Goal: Use online tool/utility: Use online tool/utility

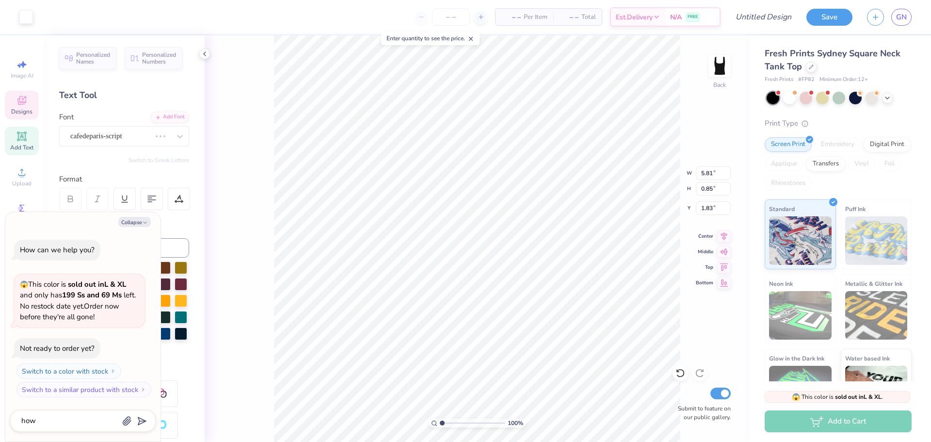
type textarea "x"
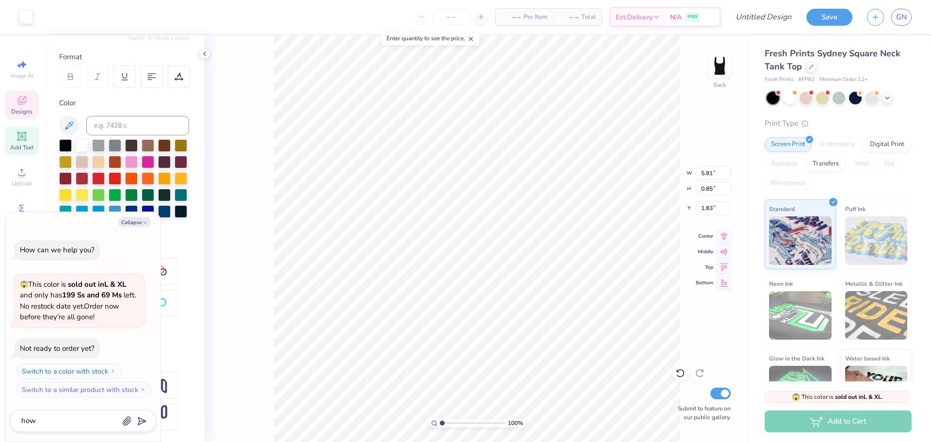
type textarea "how"
type textarea "x"
type textarea "ho"
type textarea "x"
type textarea "h"
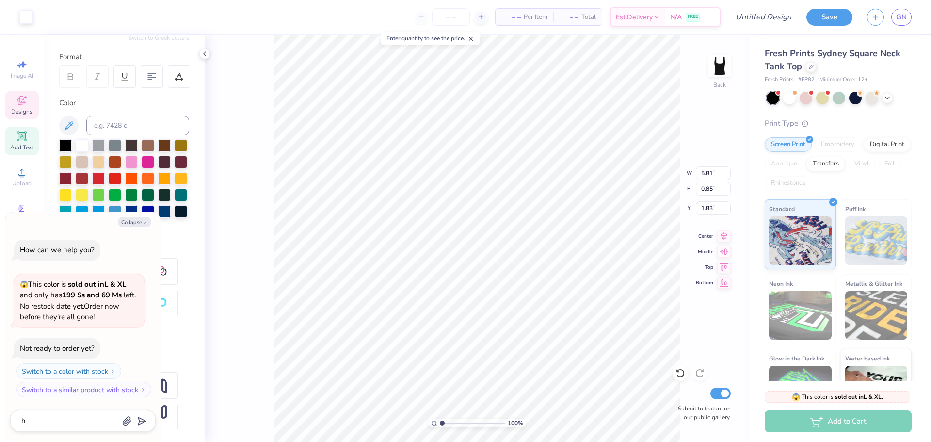
type textarea "x"
type textarea "g"
type textarea "x"
type textarea "ge"
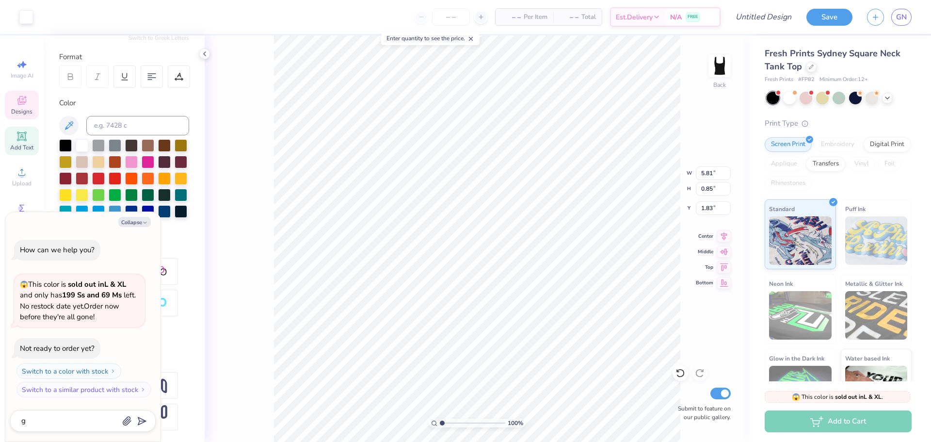
type textarea "x"
type textarea "get"
type textarea "x"
type textarea "get"
type textarea "x"
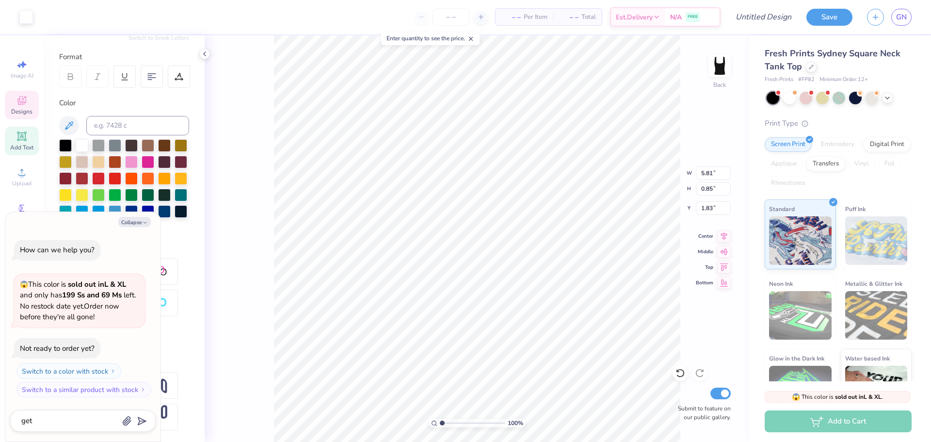
type textarea "get r"
type textarea "x"
type textarea "get ri"
type textarea "x"
type textarea "get rid"
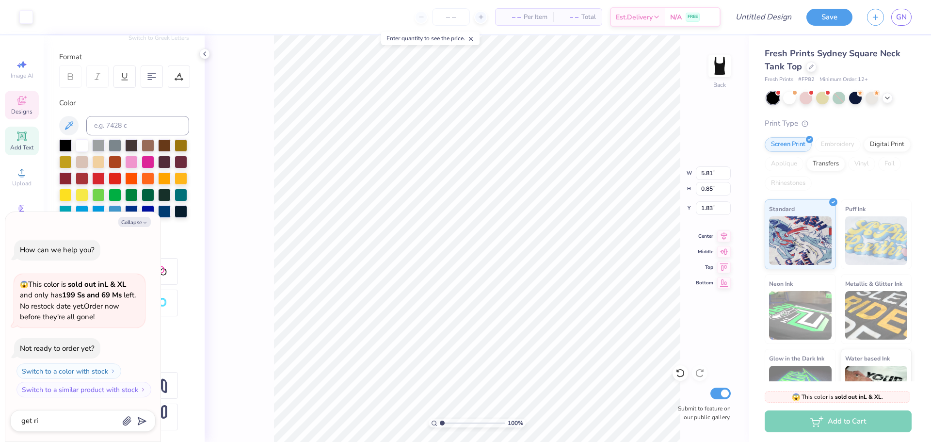
type textarea "x"
type textarea "get rid"
type textarea "x"
type textarea "get rid o"
type textarea "x"
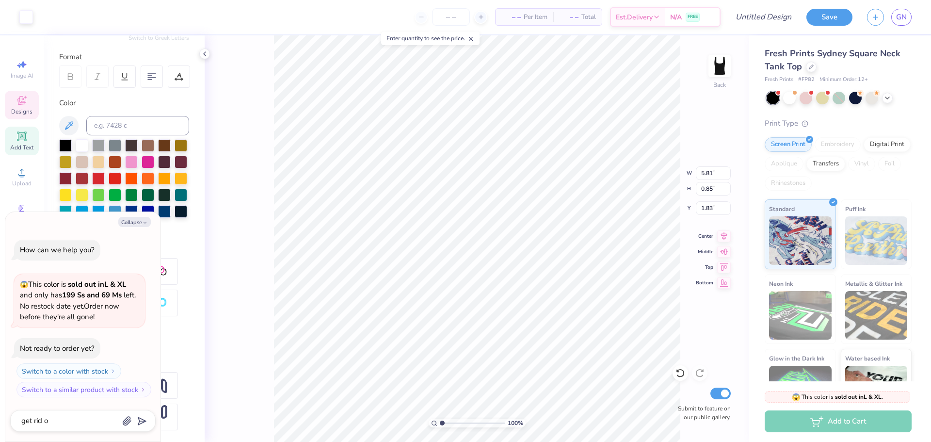
type textarea "get rid of"
type textarea "x"
type textarea "get rid of"
type textarea "x"
type textarea "get rid of ty"
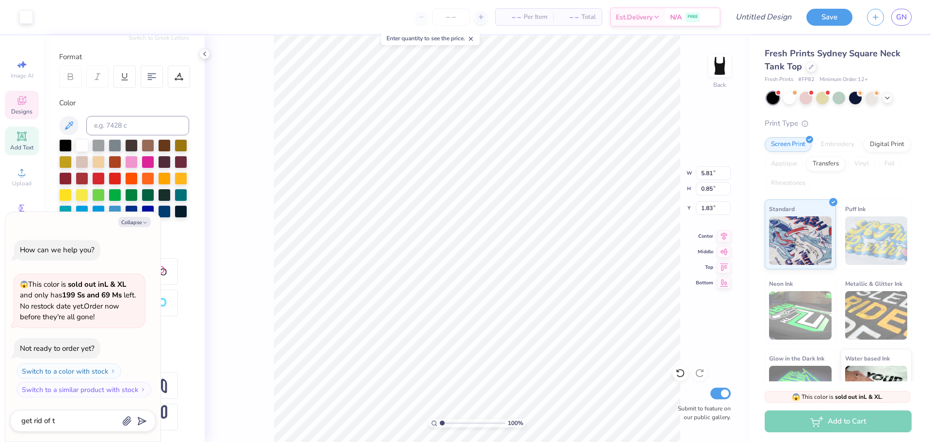
type textarea "x"
type textarea "get rid of tyh"
type textarea "x"
type textarea "get rid of tyhe"
type textarea "x"
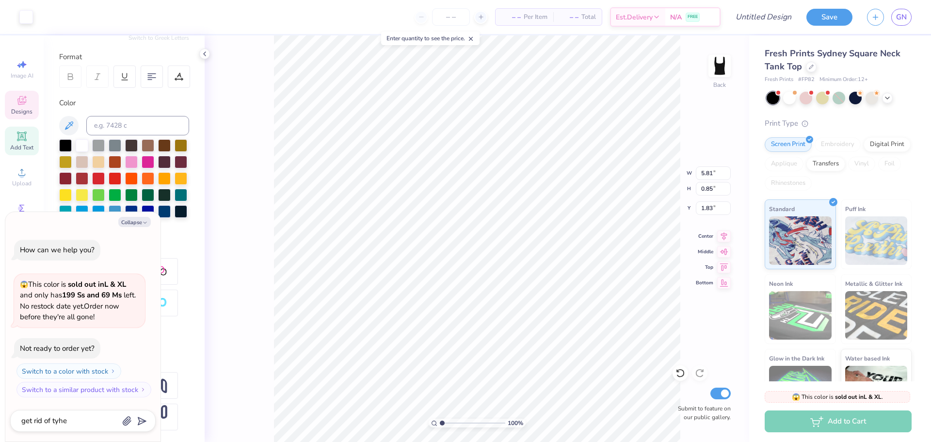
type textarea "get rid of tyhe"
type textarea "x"
type textarea "get rid of tyhe"
type textarea "x"
type textarea "get rid of tyh"
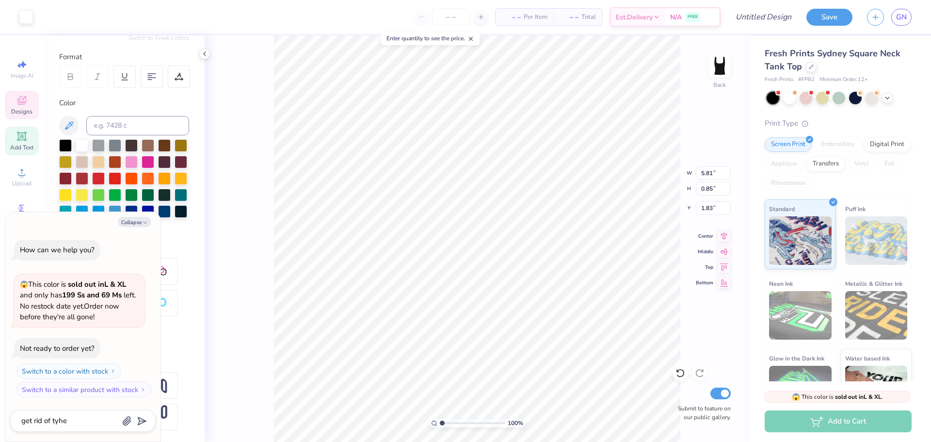
type textarea "x"
type textarea "get rid of ty"
type textarea "x"
type textarea "get rid of t"
type textarea "x"
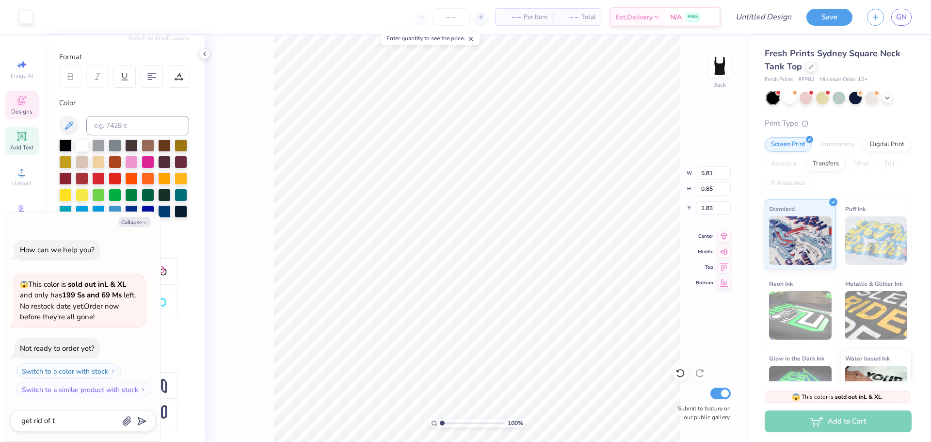
type textarea "get rid of th"
type textarea "x"
type textarea "get rid of the"
type textarea "x"
type textarea "get rid of the"
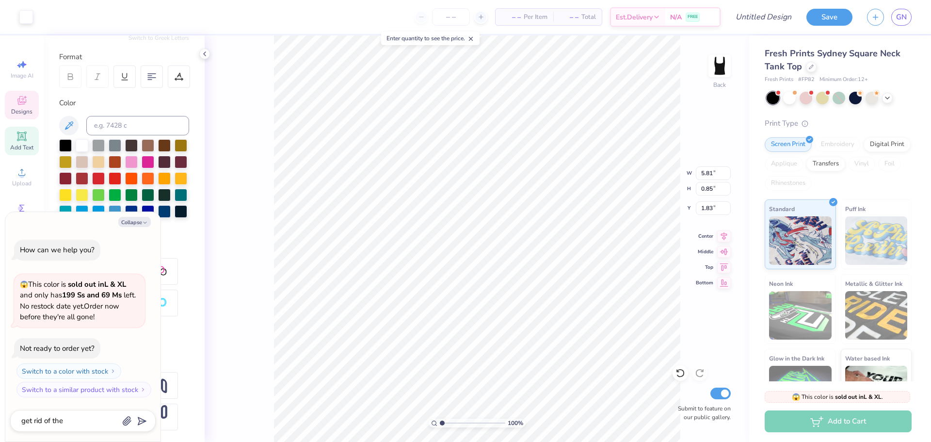
type textarea "x"
type textarea "get rid of the l"
type textarea "x"
type textarea "get rid of the la"
type textarea "x"
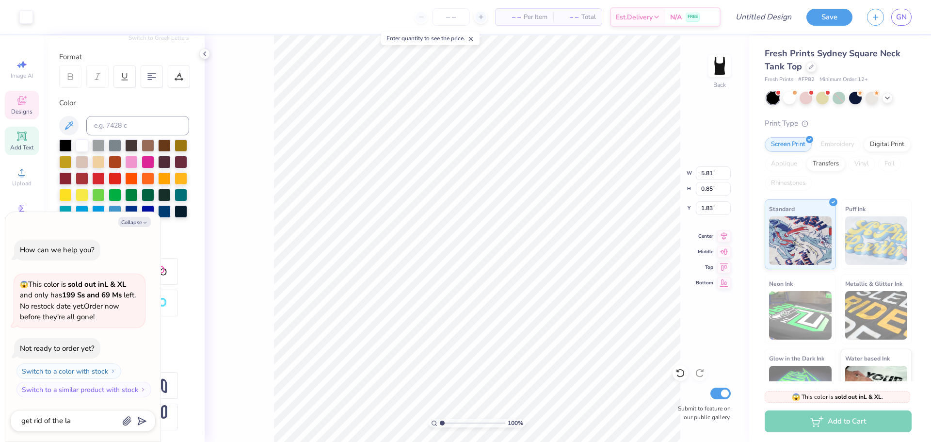
type textarea "get rid of the las"
type textarea "x"
type textarea "get rid of the last"
type textarea "x"
type textarea "get rid of the last"
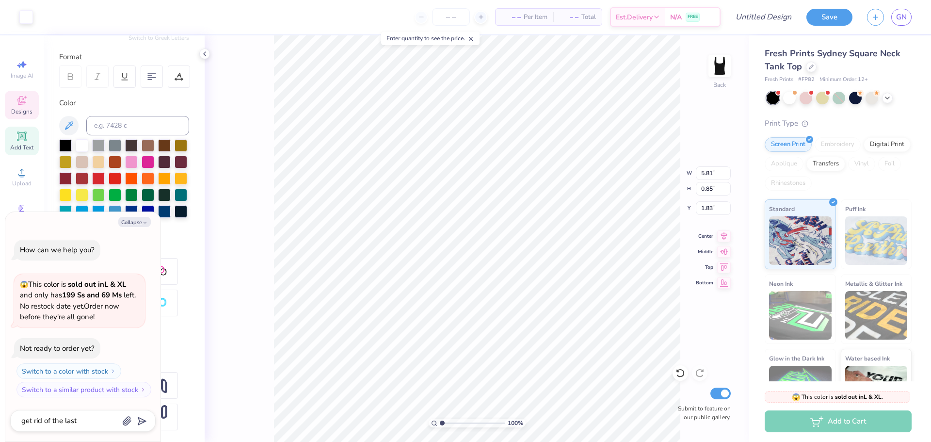
type textarea "x"
type textarea "get rid of the last c"
type textarea "x"
type textarea "get rid of the last ci"
type textarea "x"
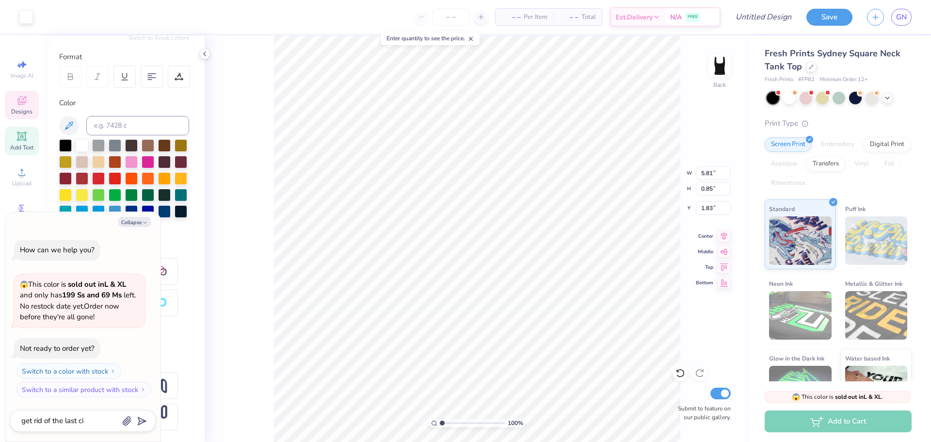
type textarea "get rid of the last cir"
type textarea "x"
type textarea "get rid of the last circ"
type textarea "x"
type textarea "get rid of the last circl"
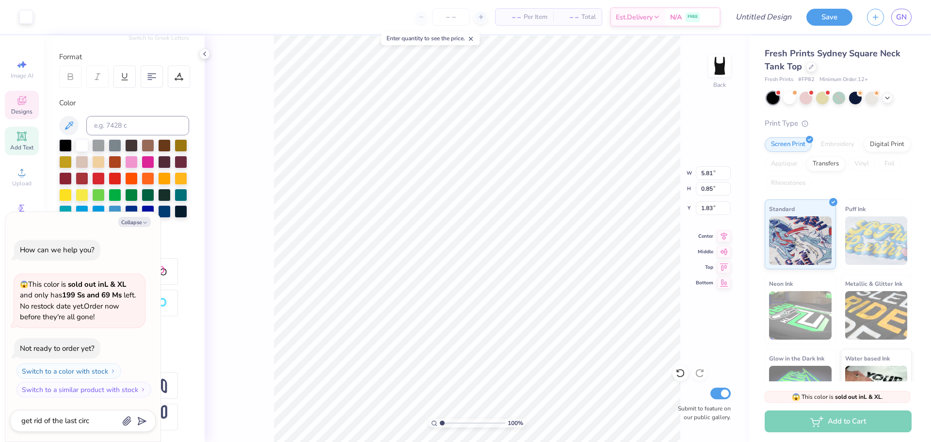
type textarea "x"
type textarea "get rid of the last circle"
type textarea "x"
type textarea "get rid of the last circle"
type textarea "x"
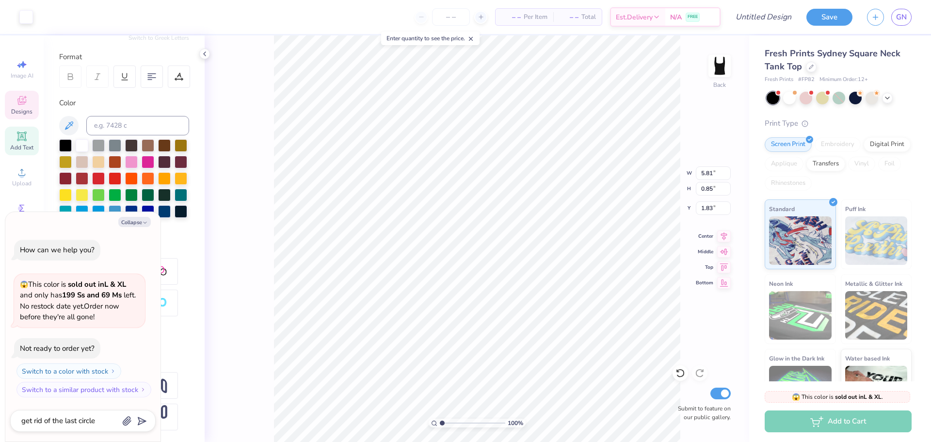
type textarea "get rid of the last circle o"
type textarea "x"
type textarea "get rid of the last circle on"
type textarea "x"
type textarea "get rid of the last circle on t"
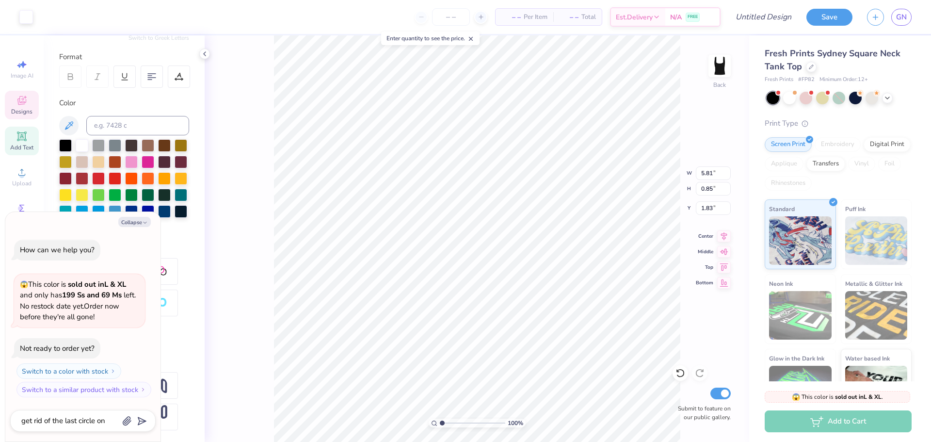
type textarea "x"
type textarea "get rid of the last circle on th"
type textarea "x"
type textarea "get rid of the last circle on the"
type textarea "x"
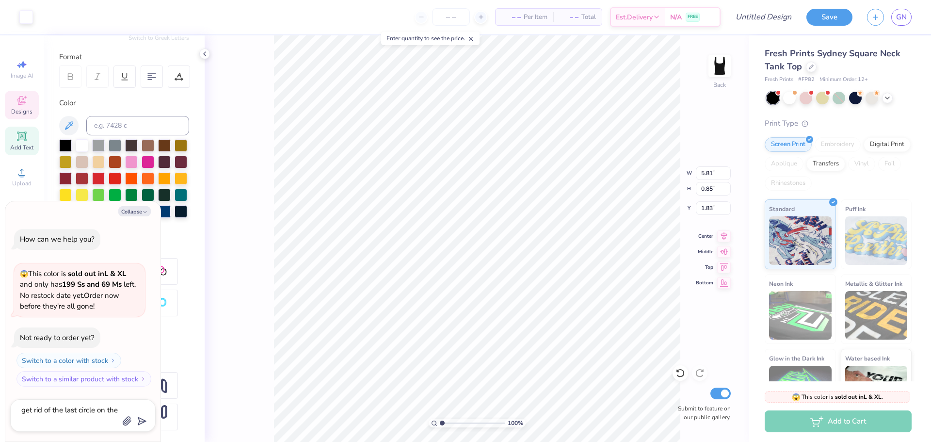
type textarea "get rid of the last circle on the"
type textarea "x"
type textarea "get rid of the last circle on the r"
type textarea "x"
type textarea "get rid of the last circle on the ri"
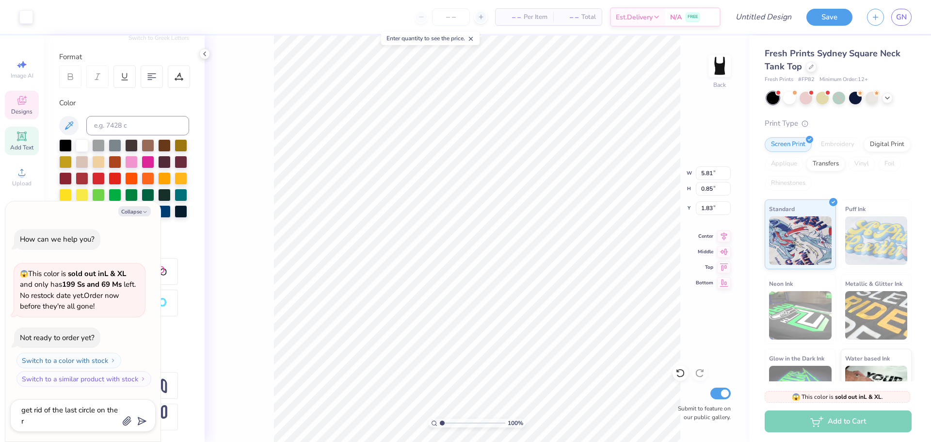
type textarea "x"
type textarea "get rid of the last circle on the rig"
type textarea "x"
type textarea "get rid of the last circle on the rigy"
type textarea "x"
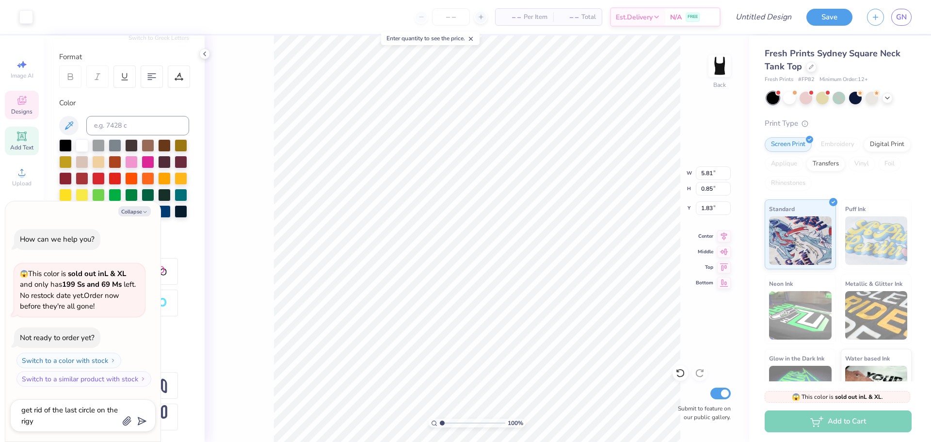
type textarea "get rid of the last circle on the rig"
type textarea "x"
type textarea "get rid of the last circle on the righ"
type textarea "x"
type textarea "get rid of the last circle on the right"
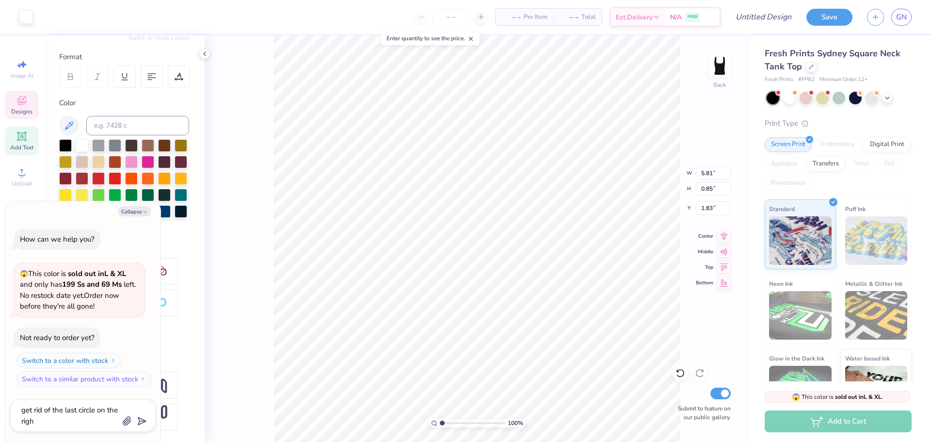
type textarea "x"
type textarea "get rid of the last circle on the right"
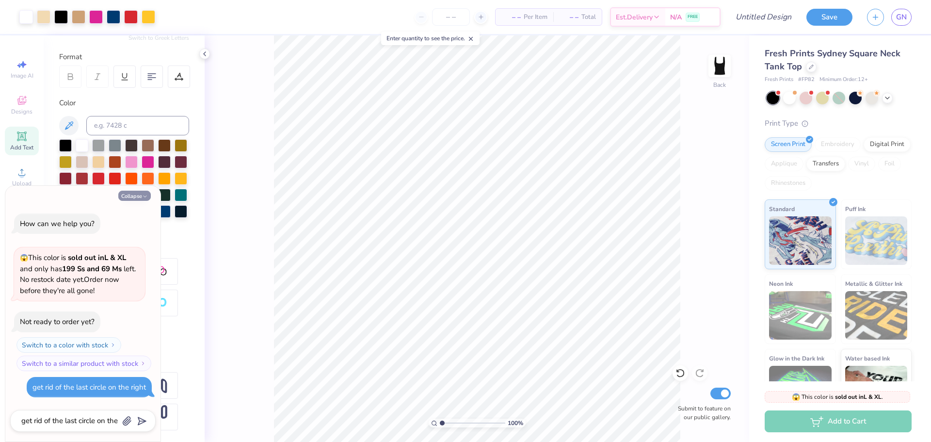
click at [143, 198] on icon "button" at bounding box center [145, 196] width 6 height 6
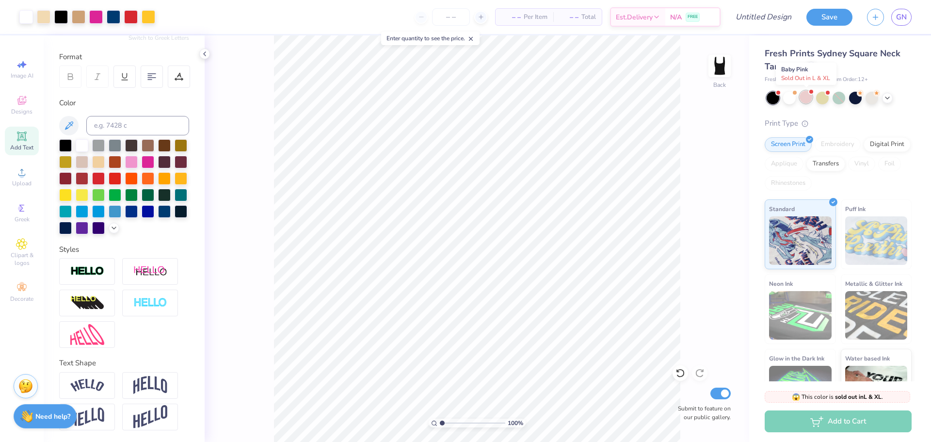
click at [807, 96] on div at bounding box center [805, 97] width 13 height 13
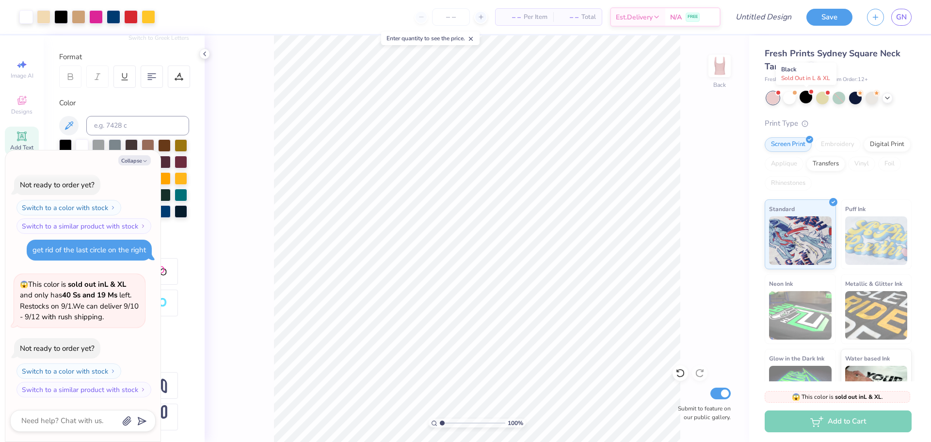
scroll to position [148, 0]
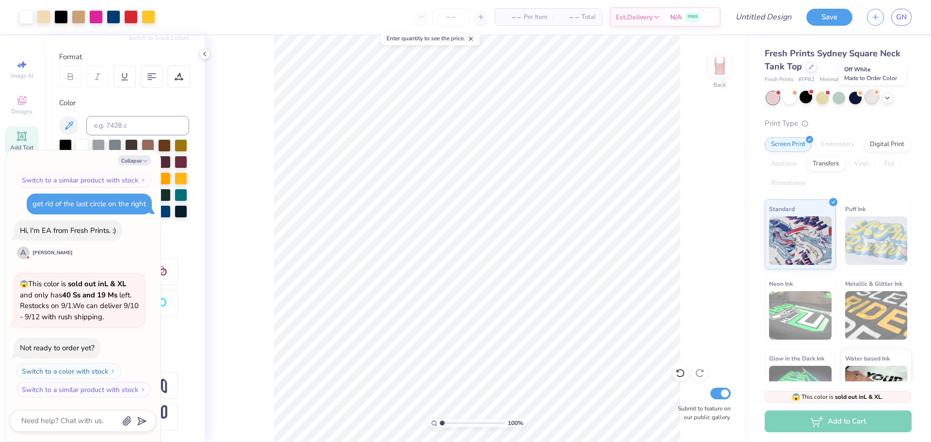
click at [870, 97] on div at bounding box center [871, 97] width 13 height 13
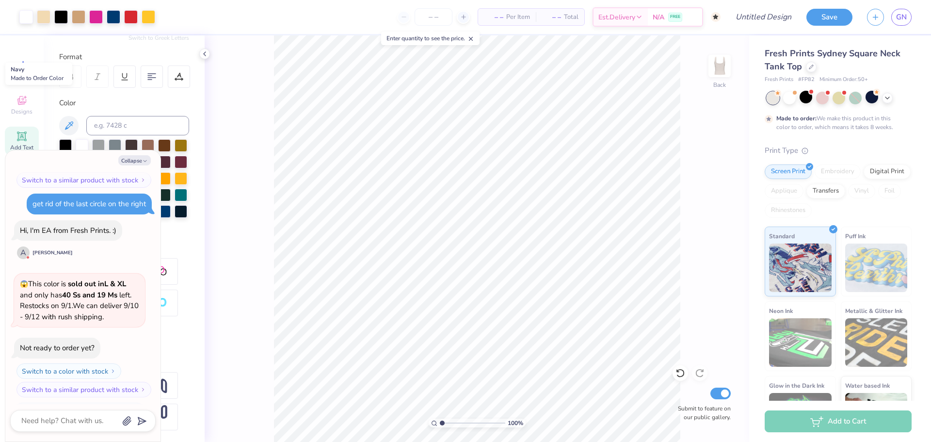
scroll to position [228, 0]
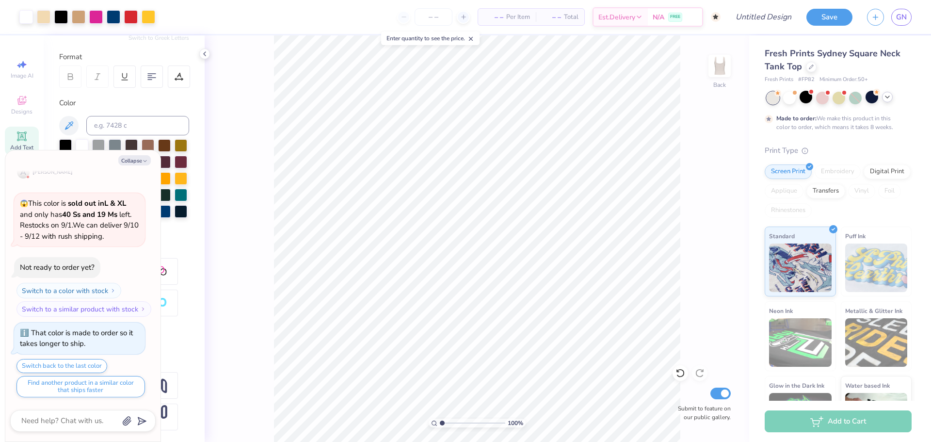
click at [889, 99] on icon at bounding box center [887, 97] width 8 height 8
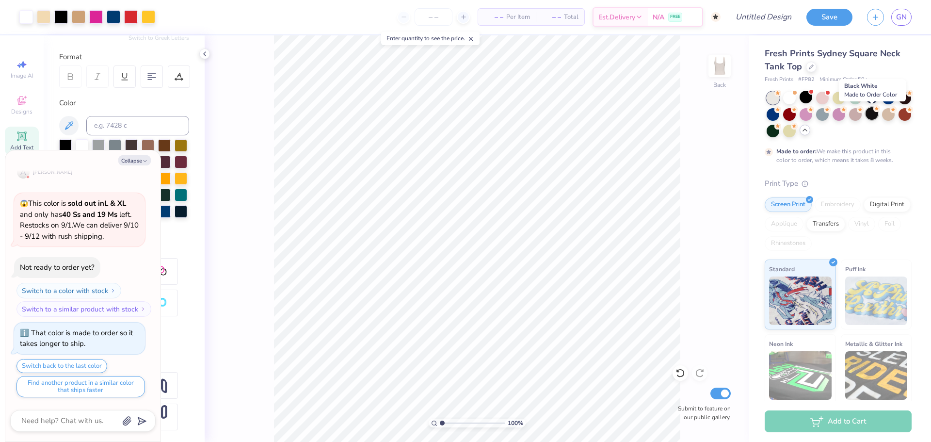
click at [869, 116] on div at bounding box center [871, 113] width 13 height 13
click at [874, 115] on div at bounding box center [871, 113] width 13 height 13
click at [802, 100] on div at bounding box center [805, 97] width 13 height 13
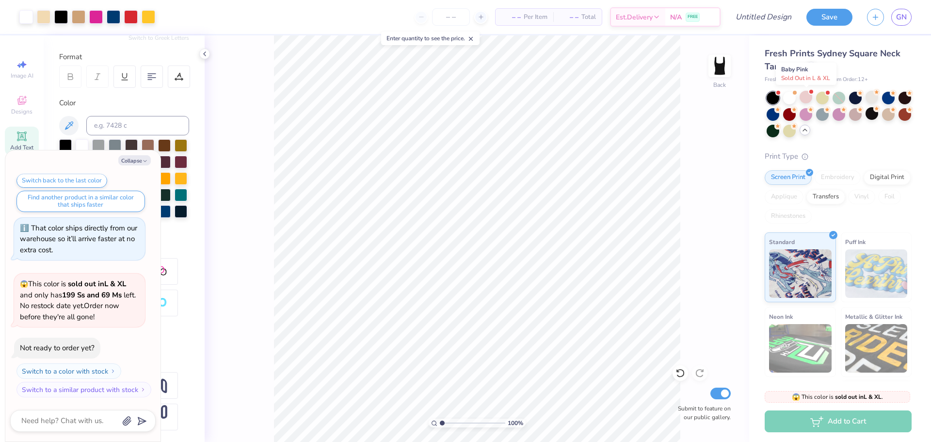
scroll to position [470, 0]
click at [144, 160] on icon "button" at bounding box center [145, 161] width 6 height 6
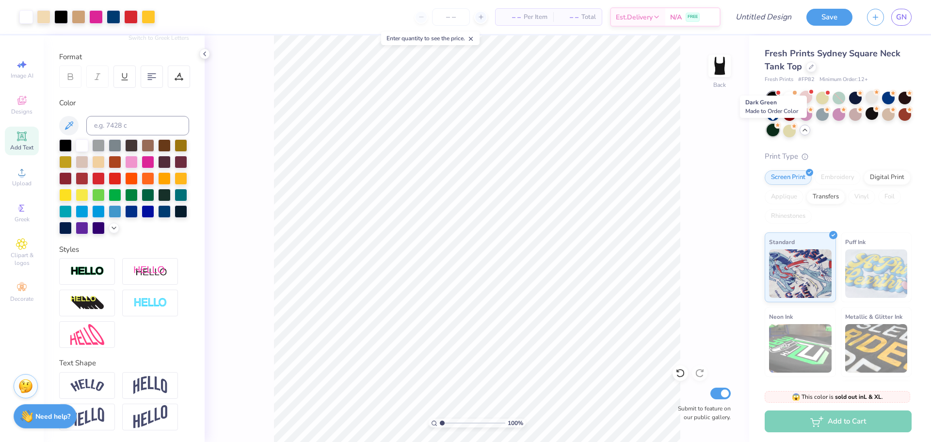
click at [769, 135] on div at bounding box center [772, 130] width 13 height 13
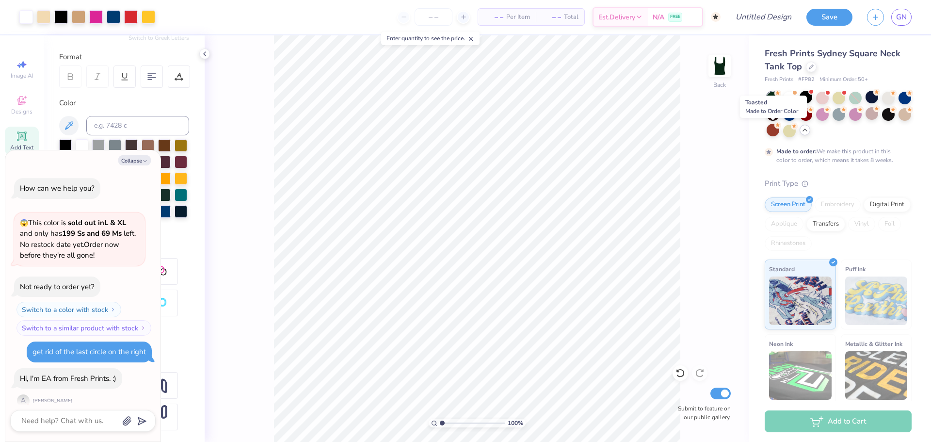
scroll to position [551, 0]
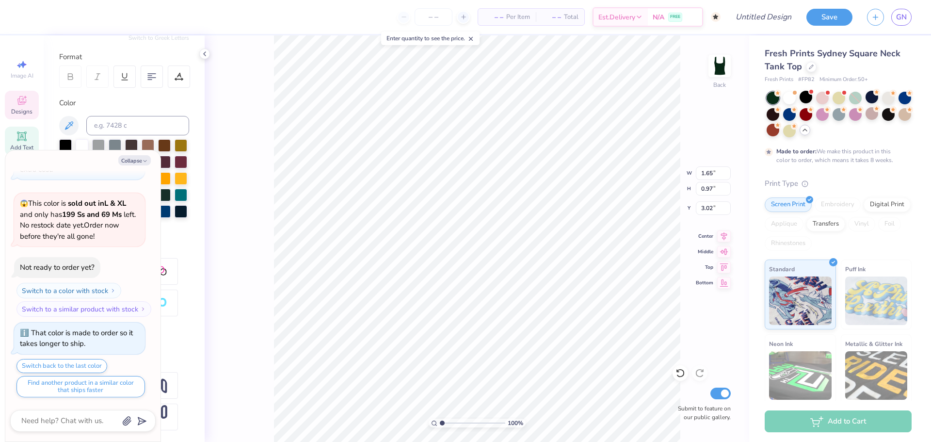
type textarea "x"
type input "2.28"
type input "1.34"
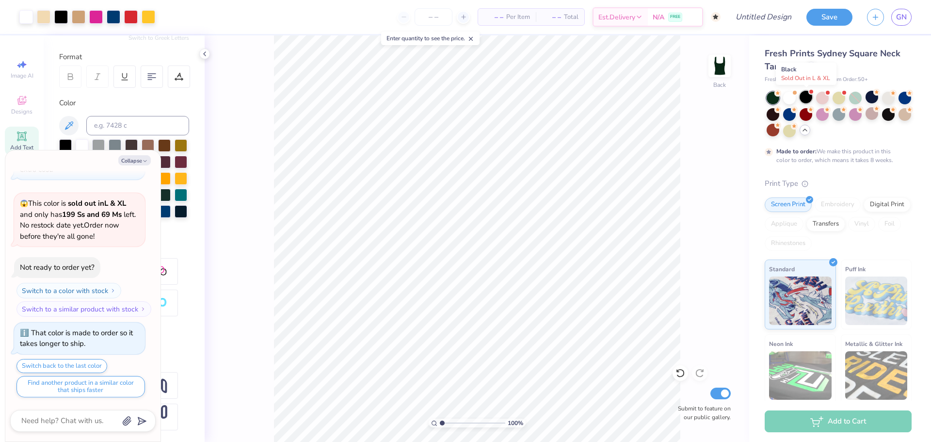
click at [801, 95] on div at bounding box center [805, 97] width 13 height 13
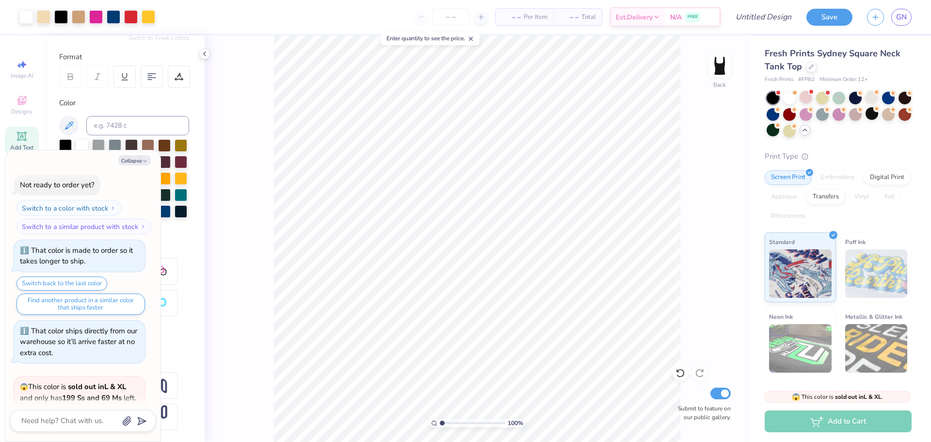
scroll to position [625, 0]
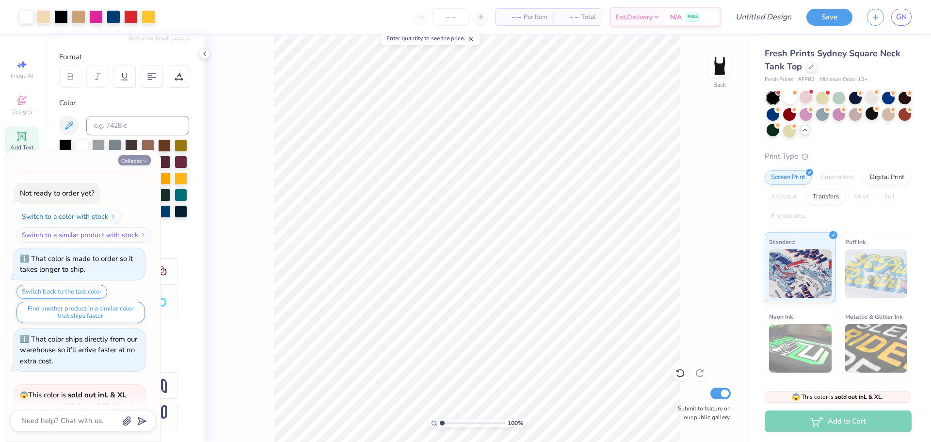
click at [143, 158] on icon "button" at bounding box center [145, 161] width 6 height 6
type textarea "x"
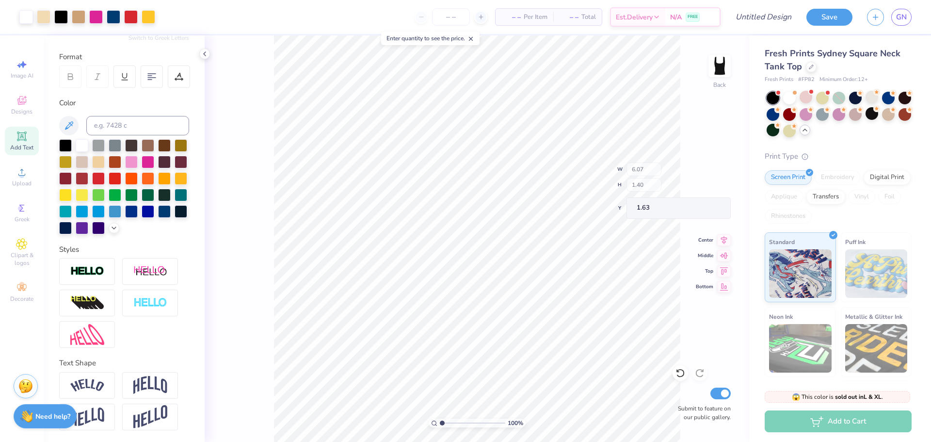
type input "1.60"
type input "4.66"
type input "5.76"
type input "1.81"
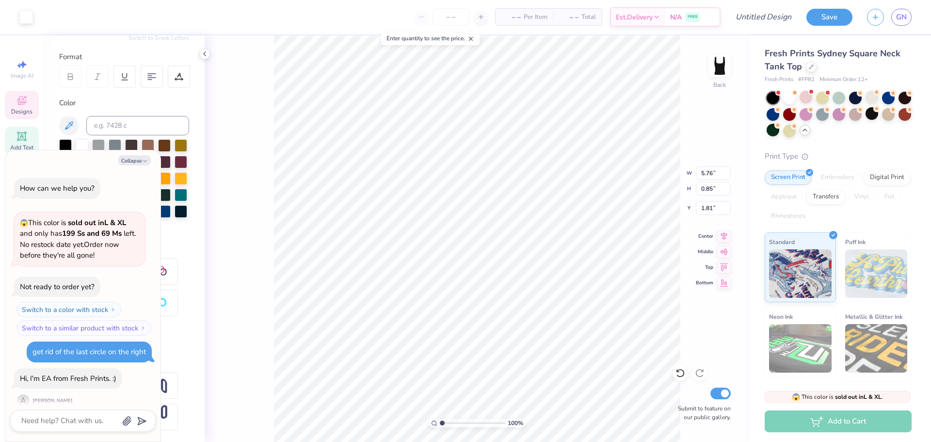
scroll to position [859, 0]
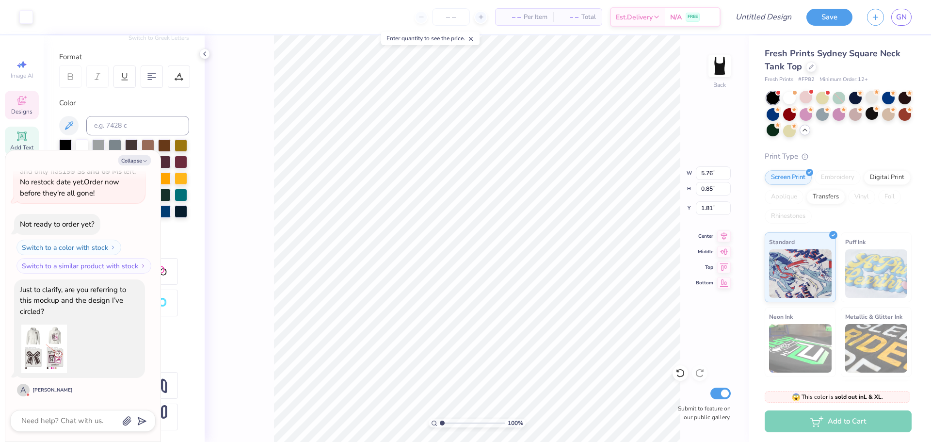
type textarea "x"
type input "1.68"
type textarea "x"
type input "5.93"
type input "0.87"
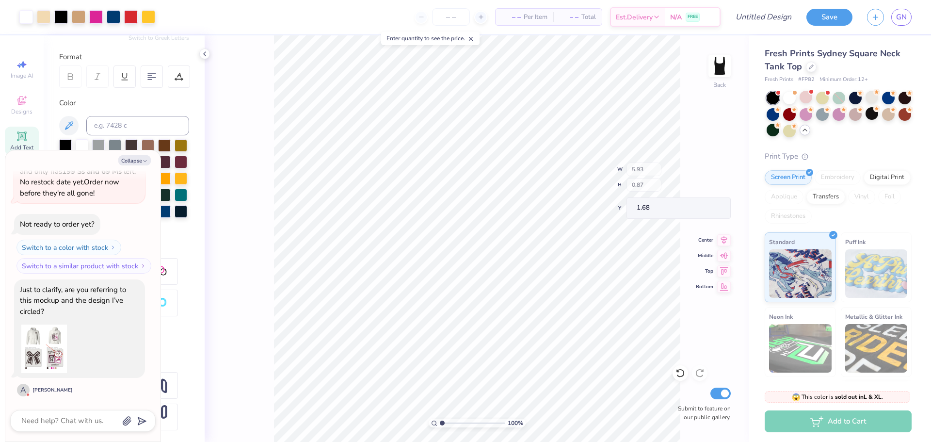
type textarea "x"
type input "1.80"
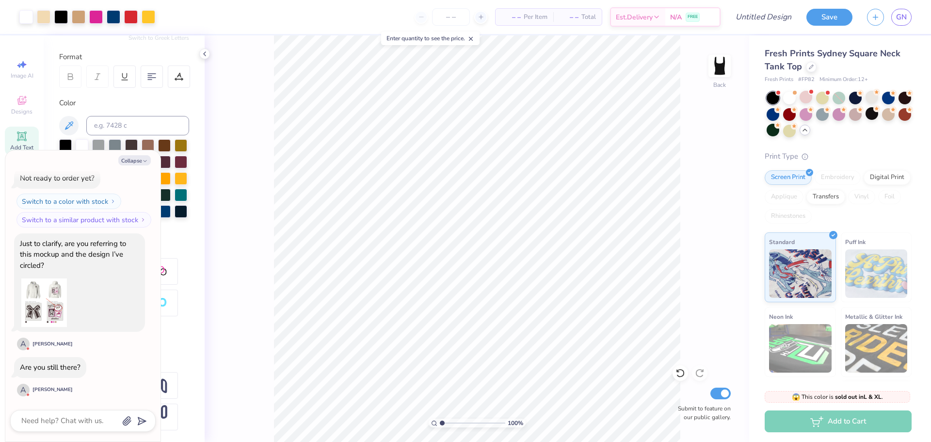
scroll to position [984, 0]
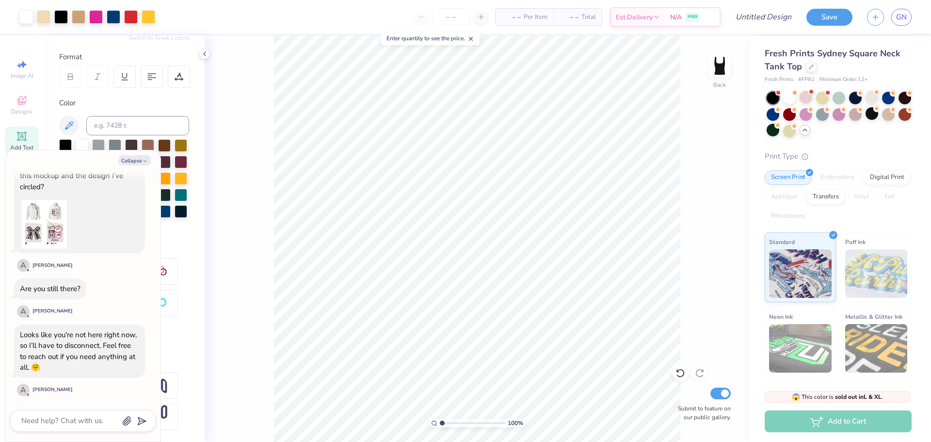
type textarea "x"
